Goal: Task Accomplishment & Management: Use online tool/utility

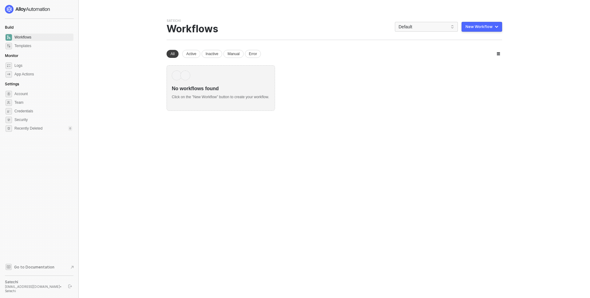
drag, startPoint x: 355, startPoint y: 62, endPoint x: 342, endPoint y: 55, distance: 14.6
click at [355, 62] on div "New workspace All Active Inactive Manual Error No workflows found Click on the …" at bounding box center [335, 80] width 336 height 61
click at [328, 106] on div "No workflows found Click on the ”New Workflow” button to create your workflow." at bounding box center [335, 88] width 336 height 46
